Goal: Task Accomplishment & Management: Use online tool/utility

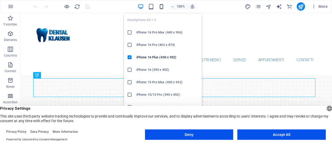
click at [162, 4] on icon "button" at bounding box center [162, 7] width 6 height 6
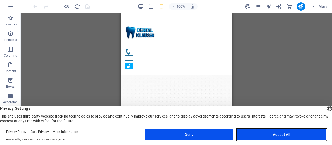
click at [276, 136] on button "Accept All" at bounding box center [281, 134] width 88 height 10
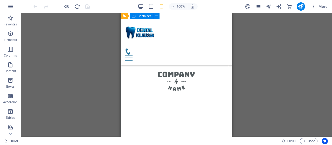
scroll to position [1981, 0]
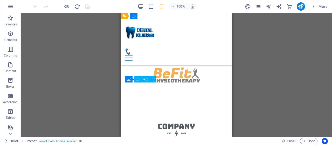
drag, startPoint x: 157, startPoint y: 111, endPoint x: 138, endPoint y: 112, distance: 19.7
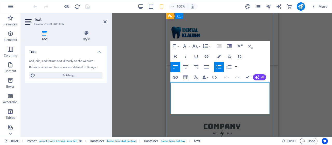
drag, startPoint x: 186, startPoint y: 112, endPoint x: 174, endPoint y: 110, distance: 11.6
click at [176, 77] on icon "button" at bounding box center [175, 77] width 6 height 6
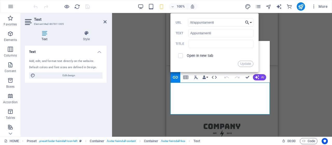
click at [250, 22] on button "Choose Link" at bounding box center [249, 22] width 10 height 8
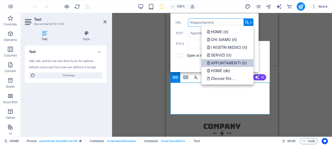
click at [240, 64] on p "APPUNTAMENTI (it)" at bounding box center [227, 63] width 41 height 8
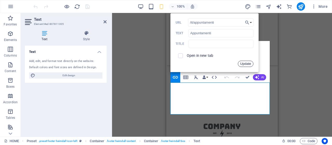
click at [244, 64] on button "Update" at bounding box center [246, 64] width 16 height 6
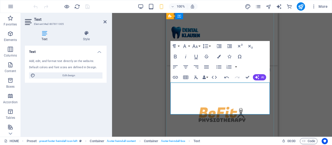
drag, startPoint x: 189, startPoint y: 106, endPoint x: 174, endPoint y: 106, distance: 15.6
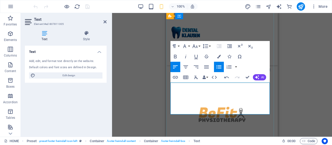
click at [286, 89] on div "Drag here to replace the existing content. Press “Ctrl” if you want to create a…" at bounding box center [222, 75] width 220 height 124
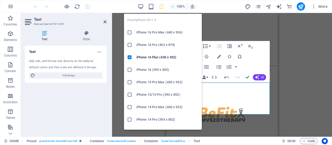
click at [161, 8] on icon "button" at bounding box center [162, 7] width 6 height 6
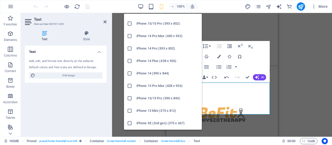
scroll to position [78, 0]
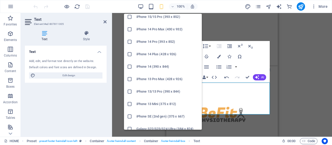
click at [167, 104] on h6 "iPhone 13 Mini (375 x 812)" at bounding box center [167, 104] width 62 height 6
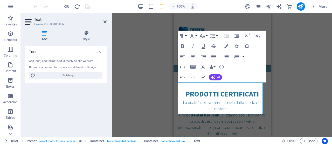
scroll to position [2109, 0]
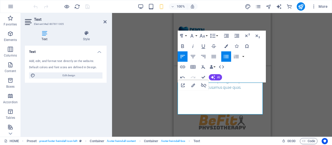
click at [272, 78] on div "Drag here to replace the existing content. Press “Ctrl” if you want to create a…" at bounding box center [222, 75] width 220 height 124
click at [273, 78] on div "Drag here to replace the existing content. Press “Ctrl” if you want to create a…" at bounding box center [222, 75] width 220 height 124
click at [259, 19] on div "home chi siamo I NOSTRI MEDICI servizi appuntamenti contatti" at bounding box center [221, 39] width 97 height 52
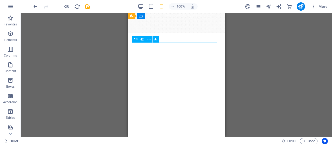
scroll to position [0, 0]
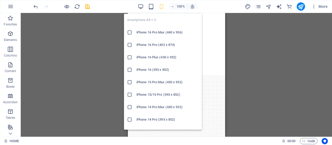
click at [157, 7] on div "100%" at bounding box center [168, 6] width 60 height 8
click at [161, 8] on icon "button" at bounding box center [162, 7] width 6 height 6
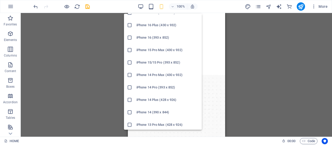
scroll to position [26, 0]
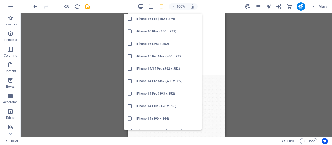
click at [163, 19] on h6 "iPhone 16 Pro (402 x 874)" at bounding box center [167, 19] width 62 height 6
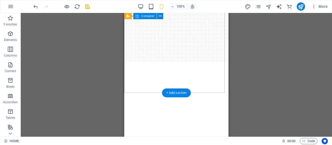
scroll to position [78, 0]
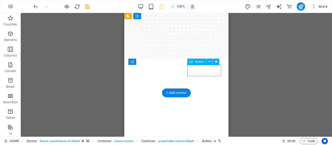
drag, startPoint x: 213, startPoint y: 72, endPoint x: 207, endPoint y: 72, distance: 6.5
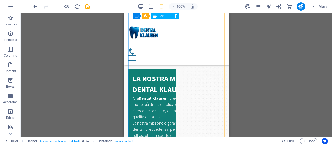
scroll to position [623, 0]
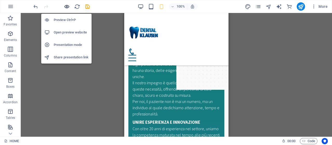
click at [67, 8] on icon "button" at bounding box center [67, 7] width 6 height 6
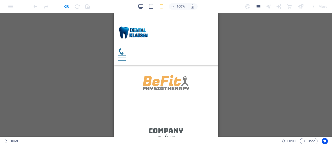
scroll to position [2061, 0]
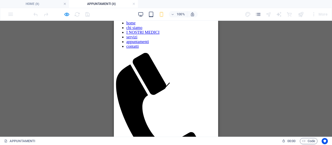
scroll to position [0, 0]
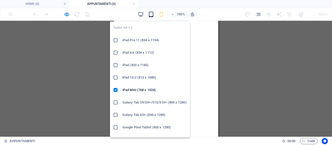
click at [151, 11] on icon "button" at bounding box center [151, 14] width 6 height 6
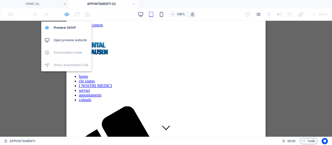
click at [67, 13] on icon "button" at bounding box center [67, 14] width 6 height 6
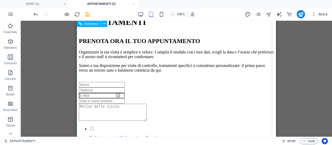
scroll to position [441, 0]
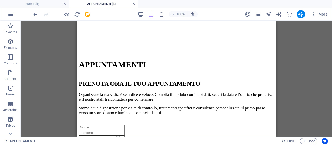
click at [135, 3] on link at bounding box center [133, 4] width 3 height 5
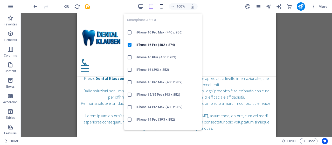
click at [163, 4] on icon "button" at bounding box center [162, 7] width 6 height 6
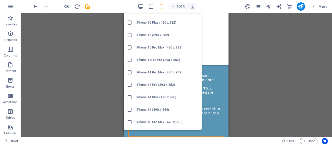
scroll to position [9, 0]
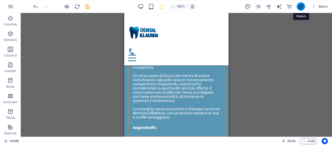
click at [303, 7] on icon "publish" at bounding box center [301, 7] width 6 height 6
checkbox input "false"
